Goal: Find specific page/section: Find specific page/section

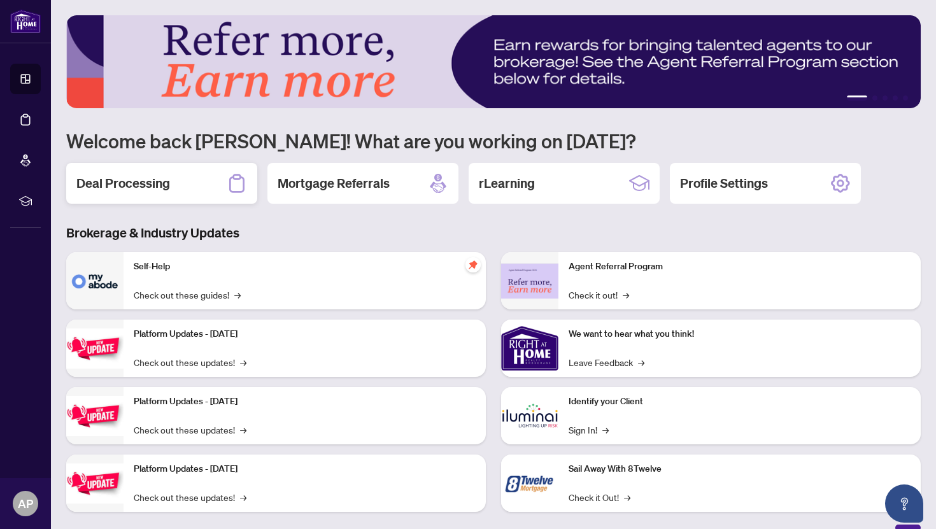
click at [144, 187] on h2 "Deal Processing" at bounding box center [123, 184] width 94 height 18
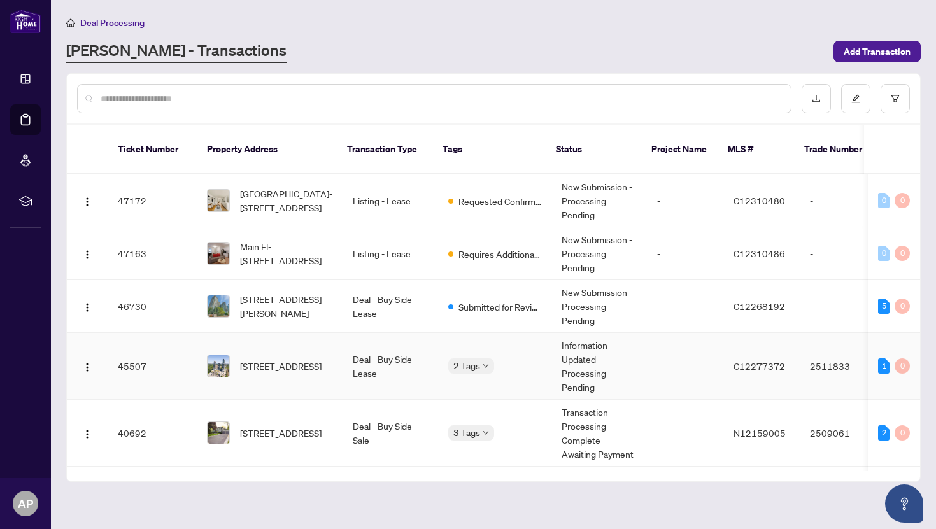
click at [371, 360] on td "Deal - Buy Side Lease" at bounding box center [391, 366] width 96 height 67
